Goal: Task Accomplishment & Management: Use online tool/utility

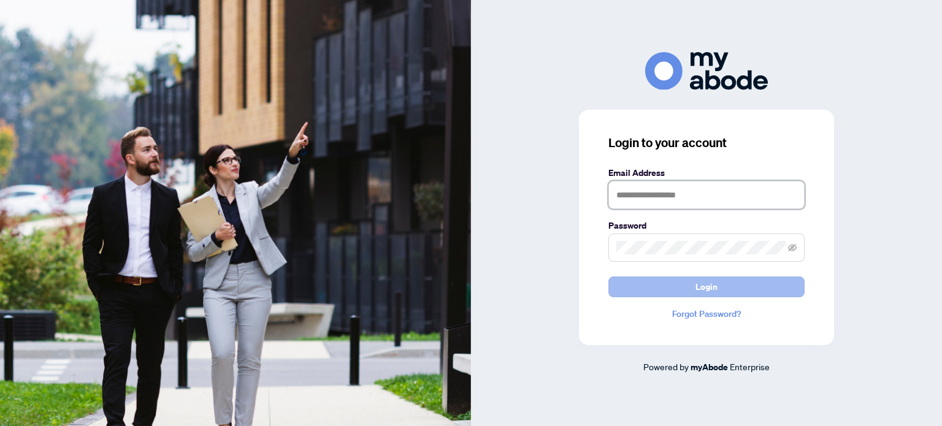
type input "**********"
click at [699, 284] on span "Login" at bounding box center [706, 287] width 22 height 20
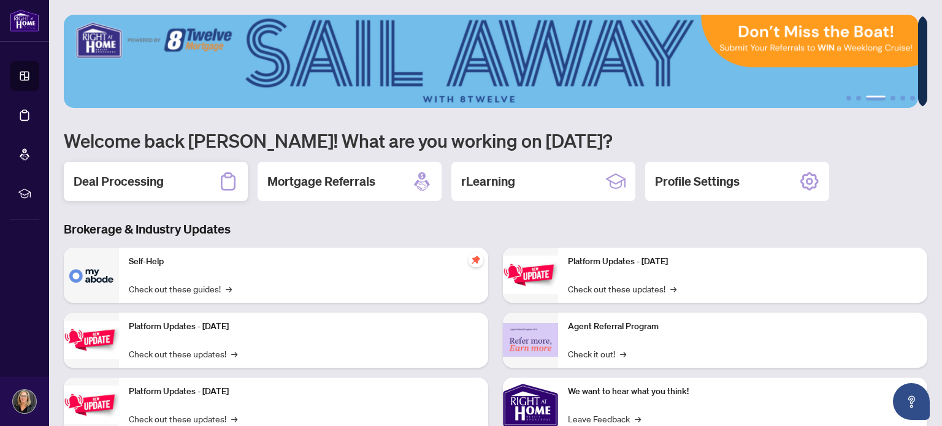
click at [129, 181] on h2 "Deal Processing" at bounding box center [119, 181] width 90 height 17
click at [129, 181] on main "1 2 3 4 5 6 Welcome back [PERSON_NAME]! What are you working on [DATE]? Deal Pr…" at bounding box center [495, 213] width 893 height 426
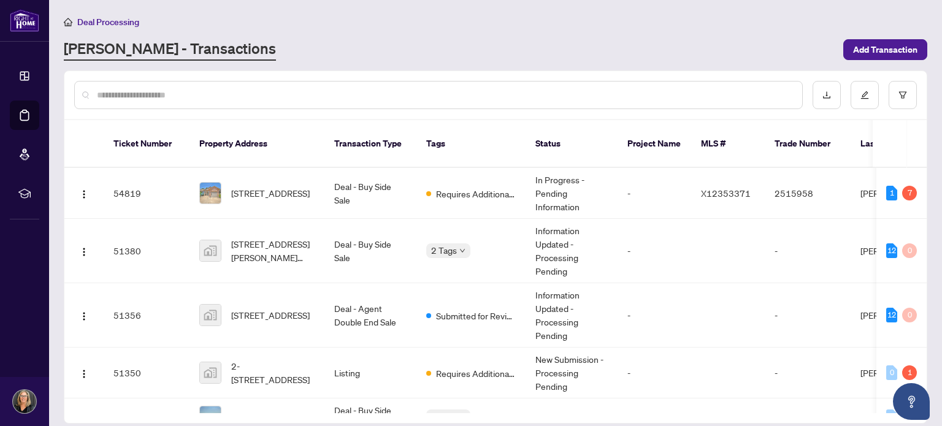
click at [902, 36] on div "Deal Processing [PERSON_NAME] - Transactions Add Transaction" at bounding box center [495, 38] width 863 height 46
click at [896, 47] on span "Add Transaction" at bounding box center [885, 50] width 64 height 20
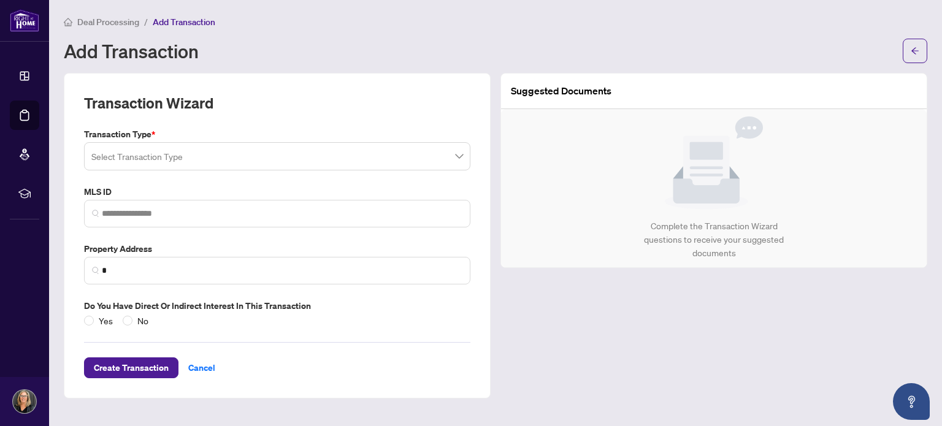
click at [251, 156] on input "search" at bounding box center [271, 158] width 360 height 27
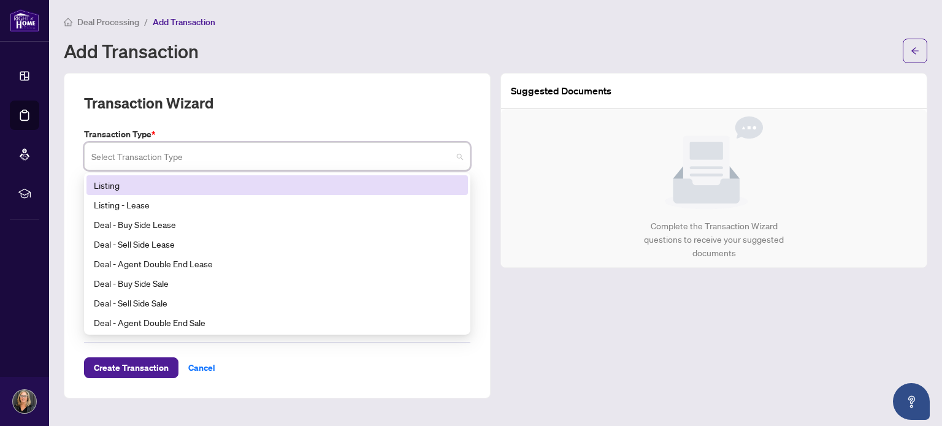
click at [579, 48] on div "Add Transaction" at bounding box center [479, 51] width 831 height 20
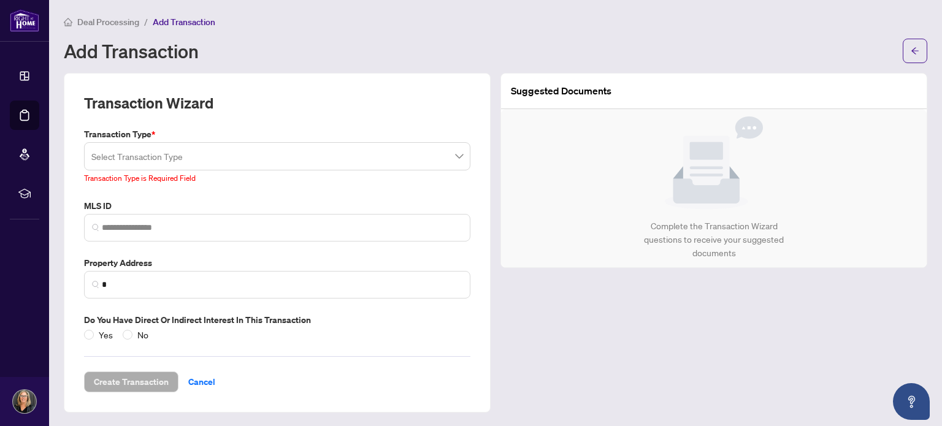
drag, startPoint x: 855, startPoint y: 2, endPoint x: 547, endPoint y: 37, distance: 310.4
click at [547, 37] on div "Deal Processing / Add Transaction Add Transaction" at bounding box center [495, 39] width 863 height 48
click at [547, 39] on div "Add Transaction" at bounding box center [495, 51] width 863 height 25
